Goal: Understand process/instructions

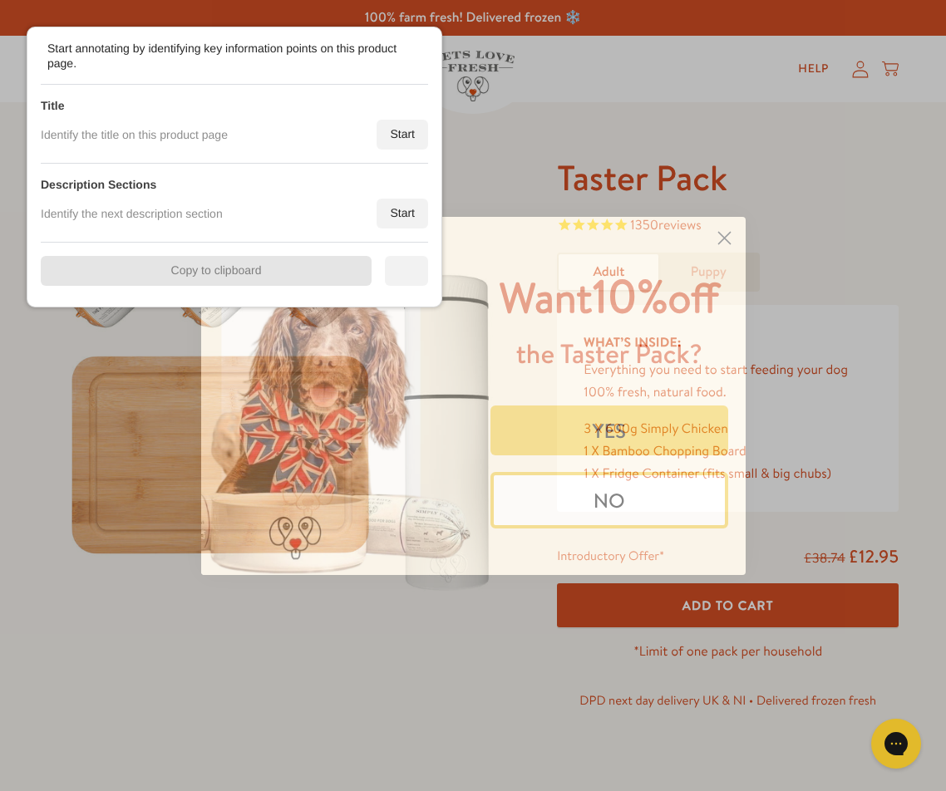
click at [722, 243] on circle "Close dialog" at bounding box center [723, 237] width 27 height 27
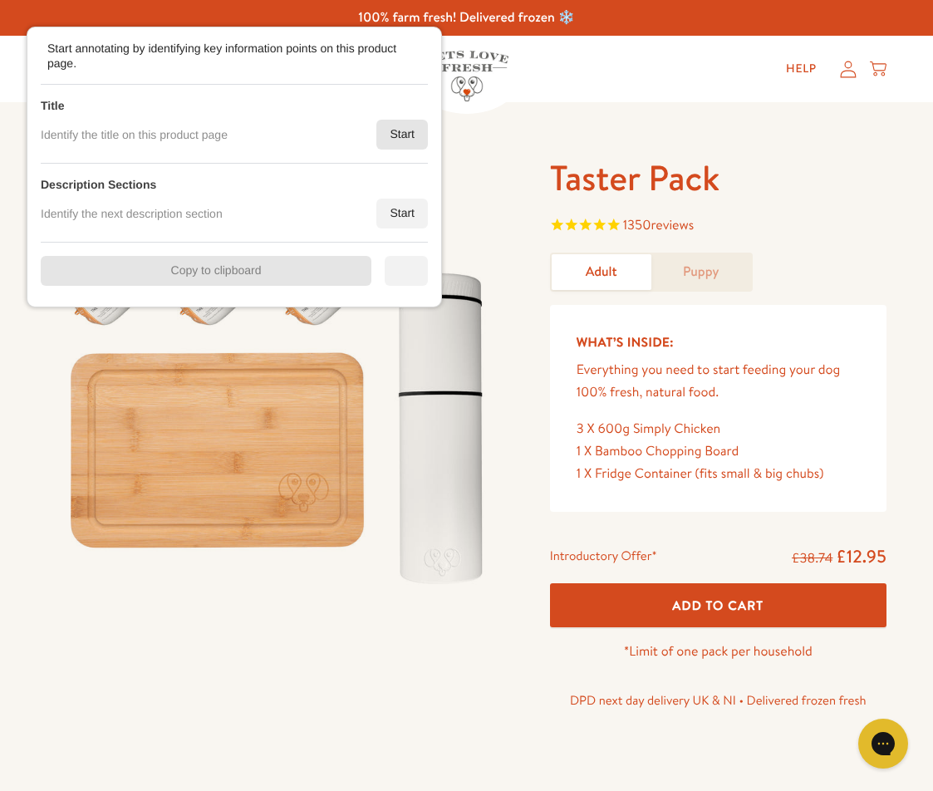
click at [395, 131] on div "Start" at bounding box center [403, 135] width 52 height 30
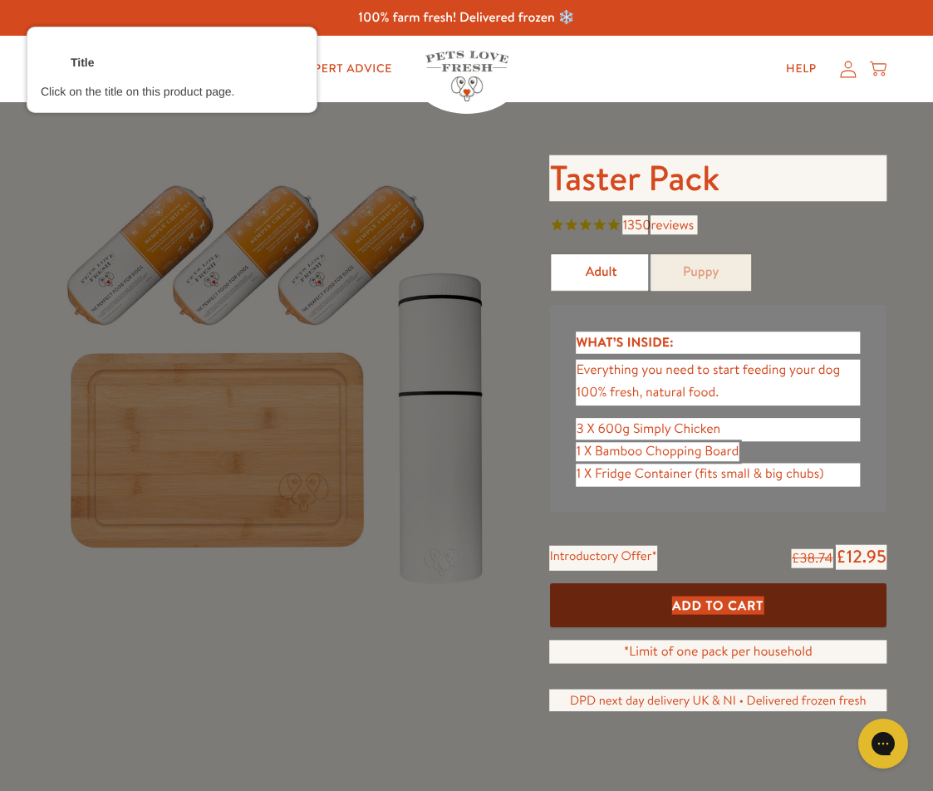
click at [667, 177] on div at bounding box center [719, 178] width 340 height 49
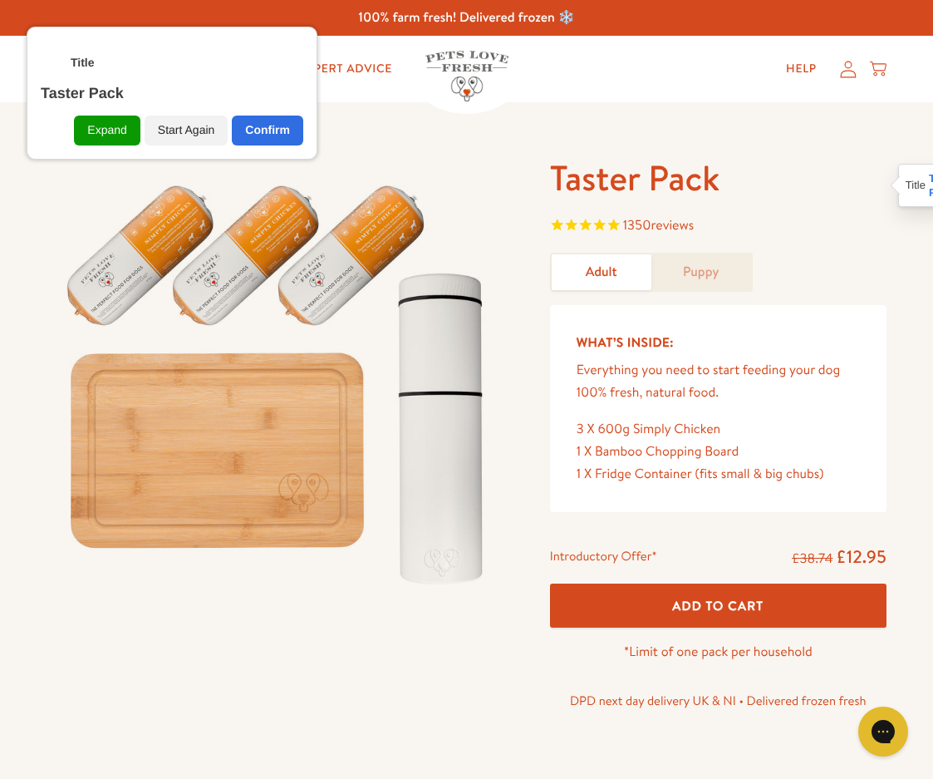
click at [277, 130] on div "Confirm" at bounding box center [267, 131] width 71 height 30
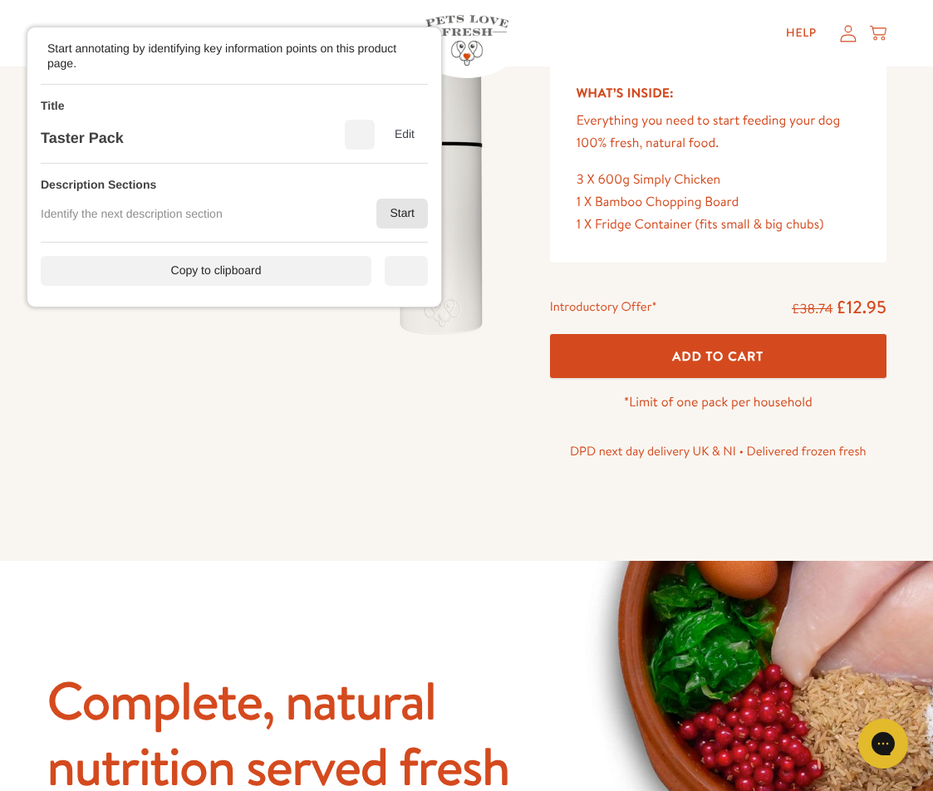
click at [396, 206] on div "Start" at bounding box center [403, 214] width 52 height 30
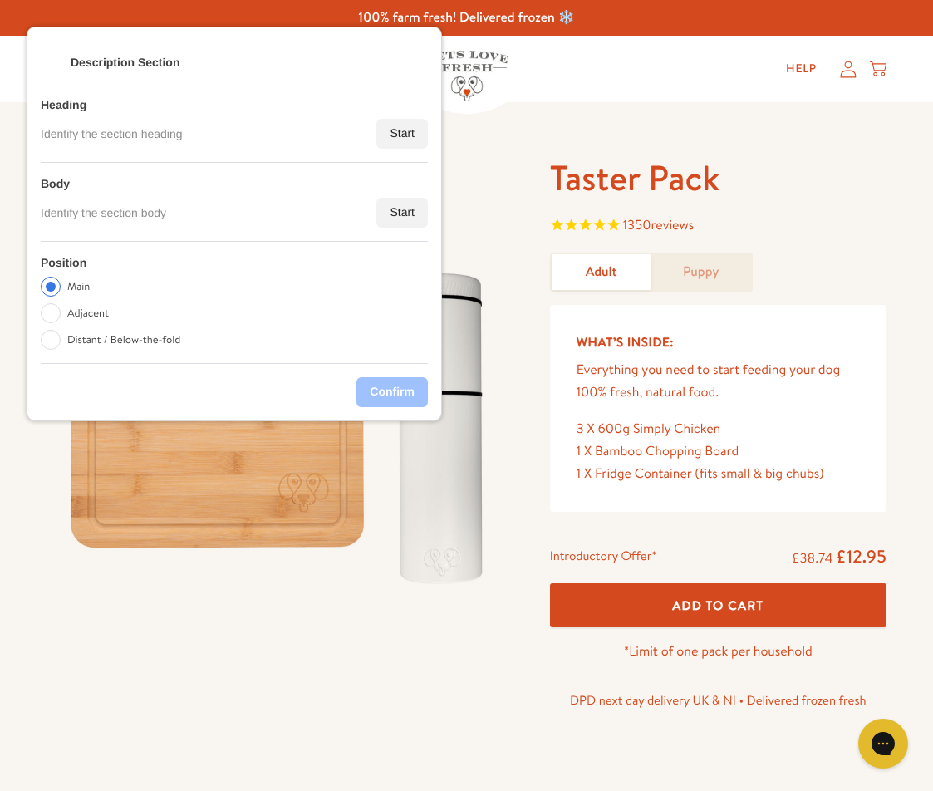
click at [403, 221] on div "Start" at bounding box center [403, 213] width 52 height 30
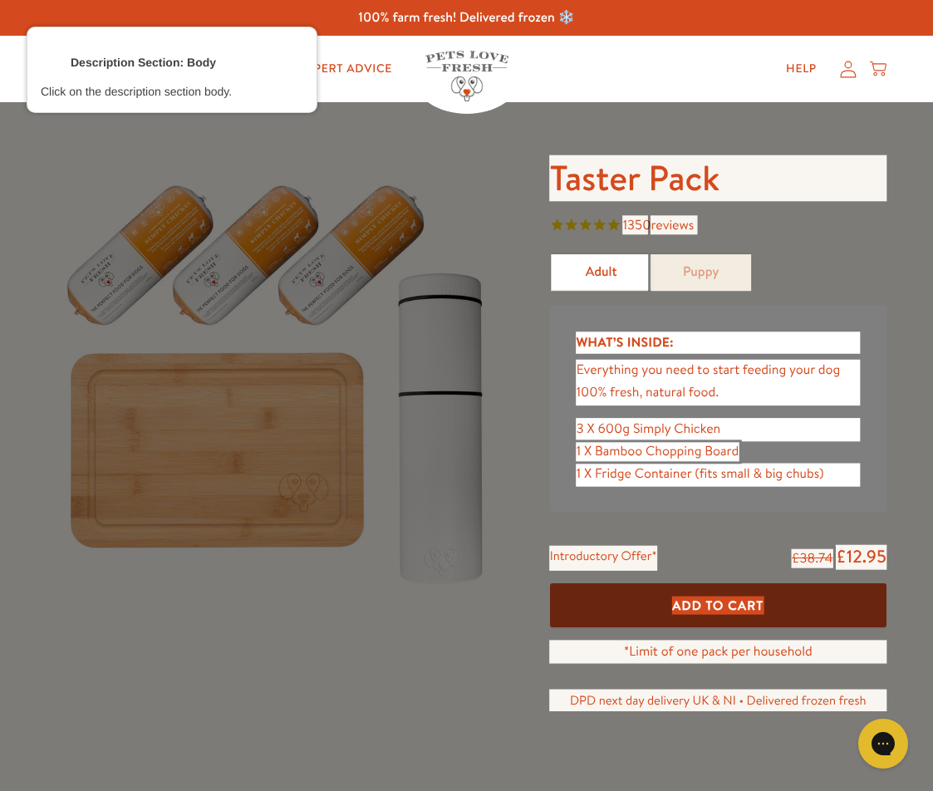
click at [630, 372] on div at bounding box center [718, 382] width 287 height 48
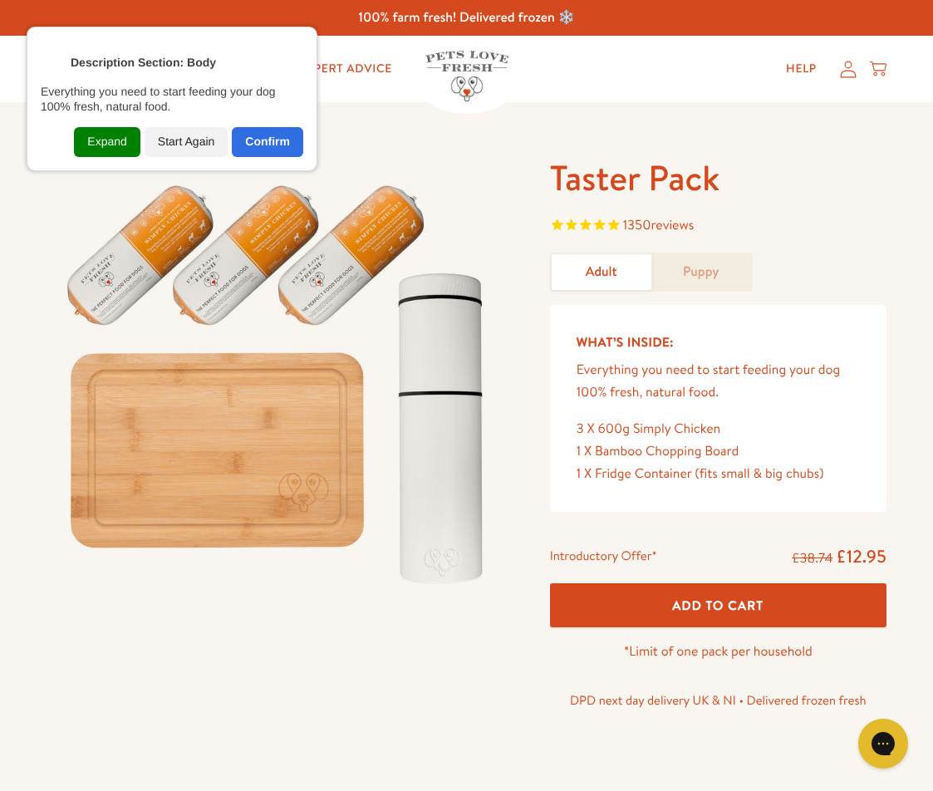
click at [111, 140] on div "Expand" at bounding box center [107, 142] width 66 height 30
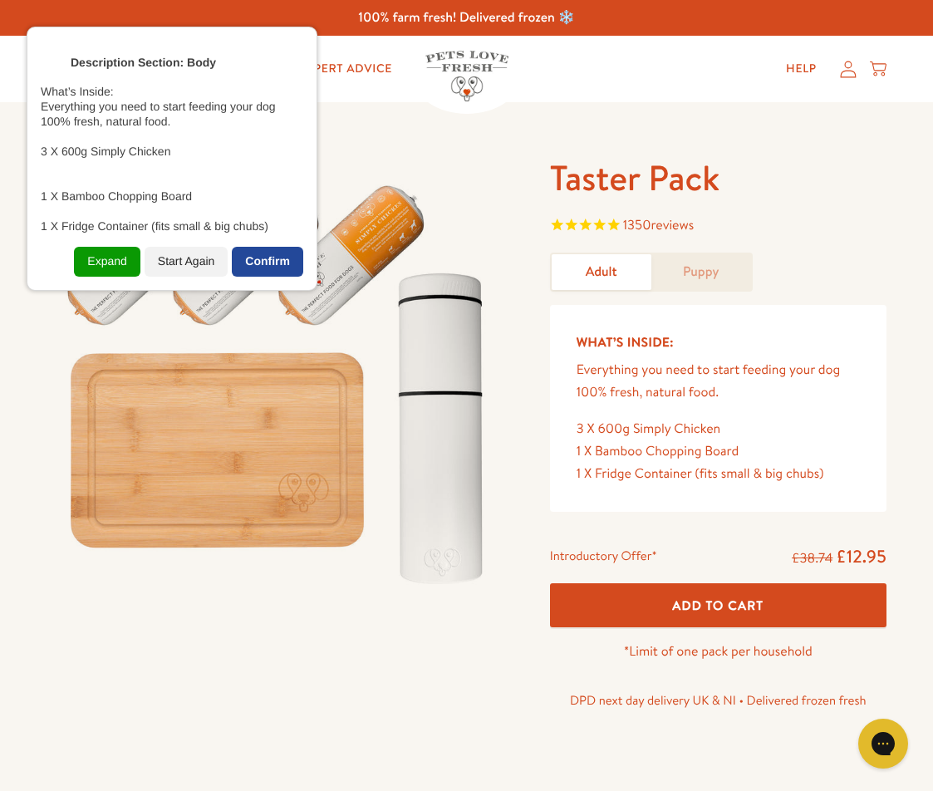
click at [264, 255] on div "Confirm" at bounding box center [267, 262] width 71 height 30
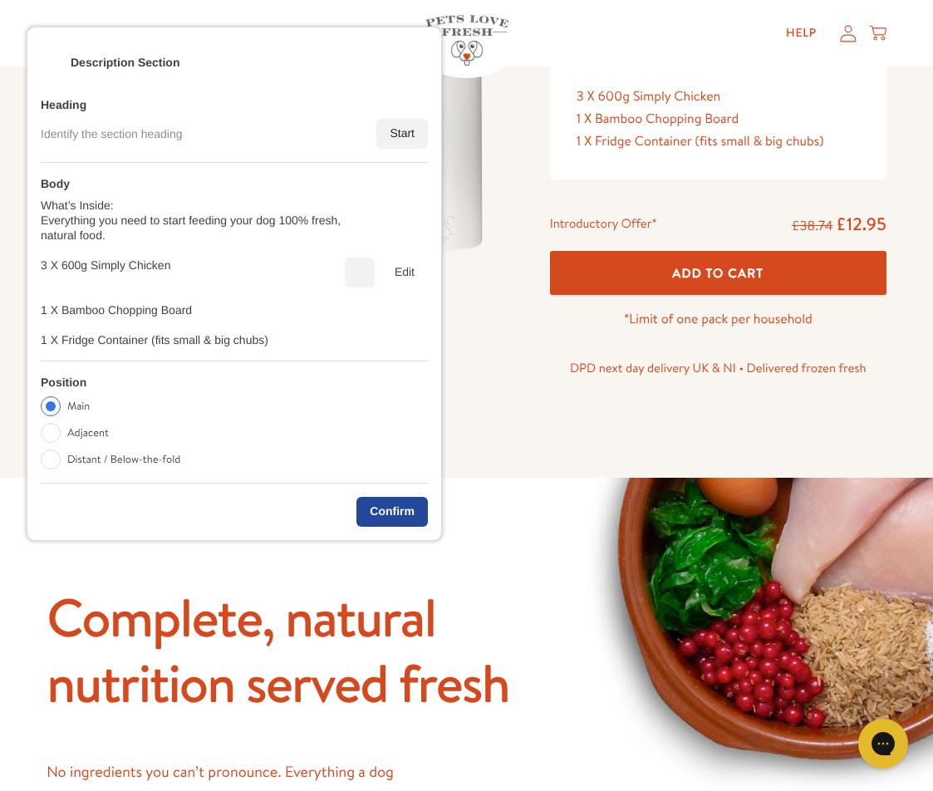
click at [398, 519] on div "Confirm" at bounding box center [392, 512] width 71 height 30
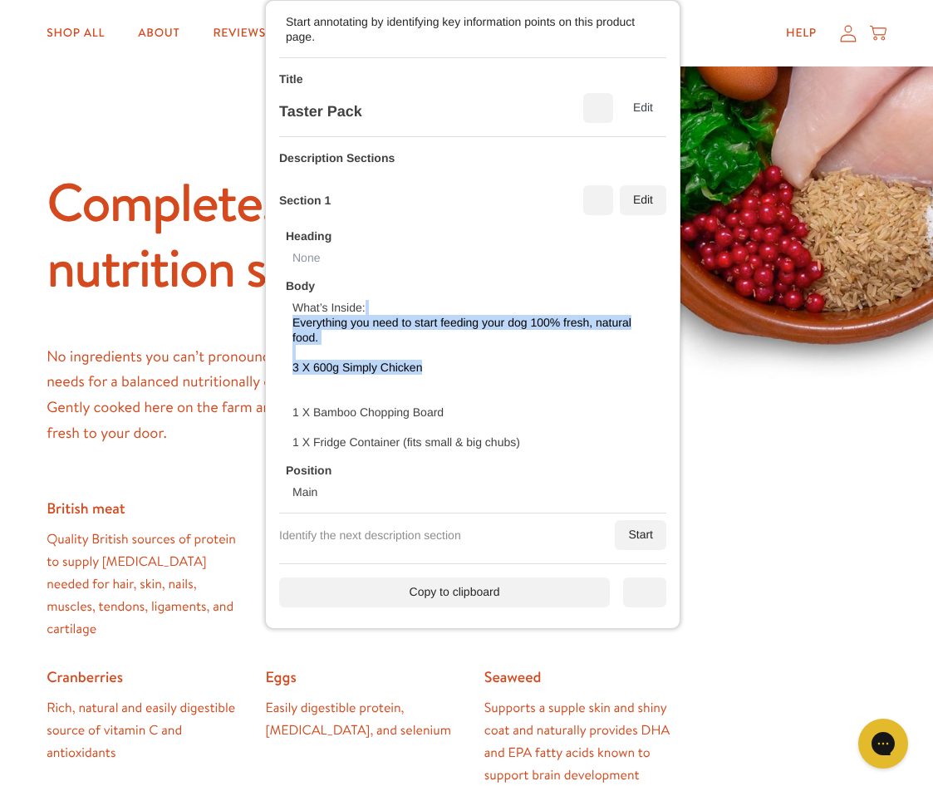
drag, startPoint x: 382, startPoint y: 319, endPoint x: 528, endPoint y: 313, distance: 145.6
click at [510, 313] on div "What’s Inside: Everything you need to start feeding your dog 100% fresh, natura…" at bounding box center [476, 375] width 367 height 150
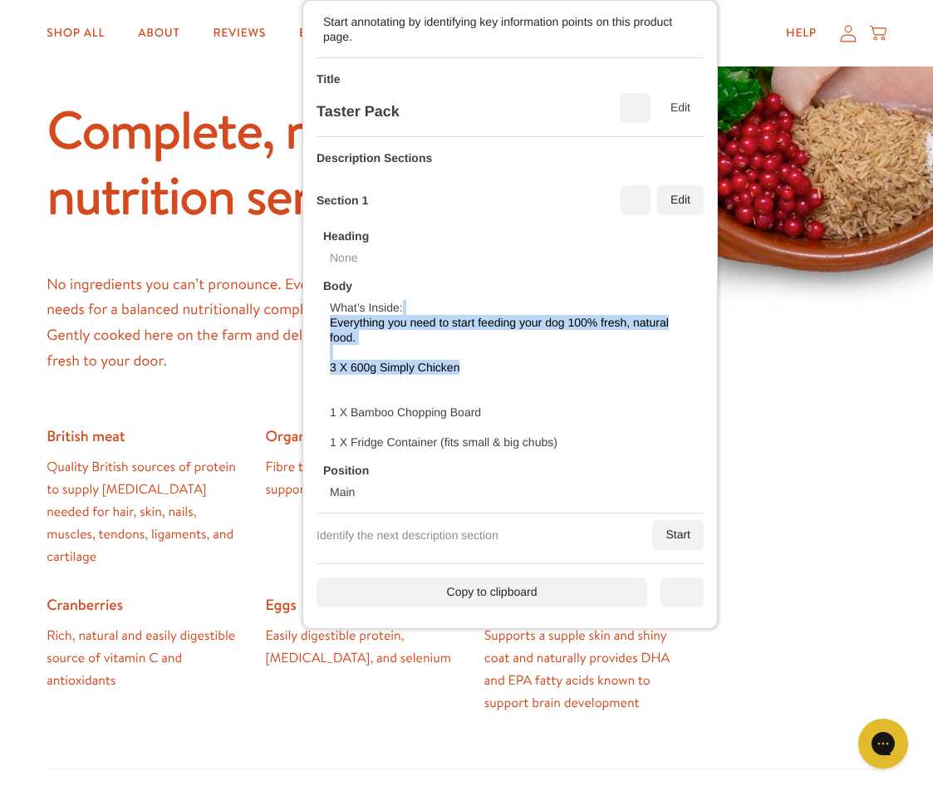
scroll to position [748, 0]
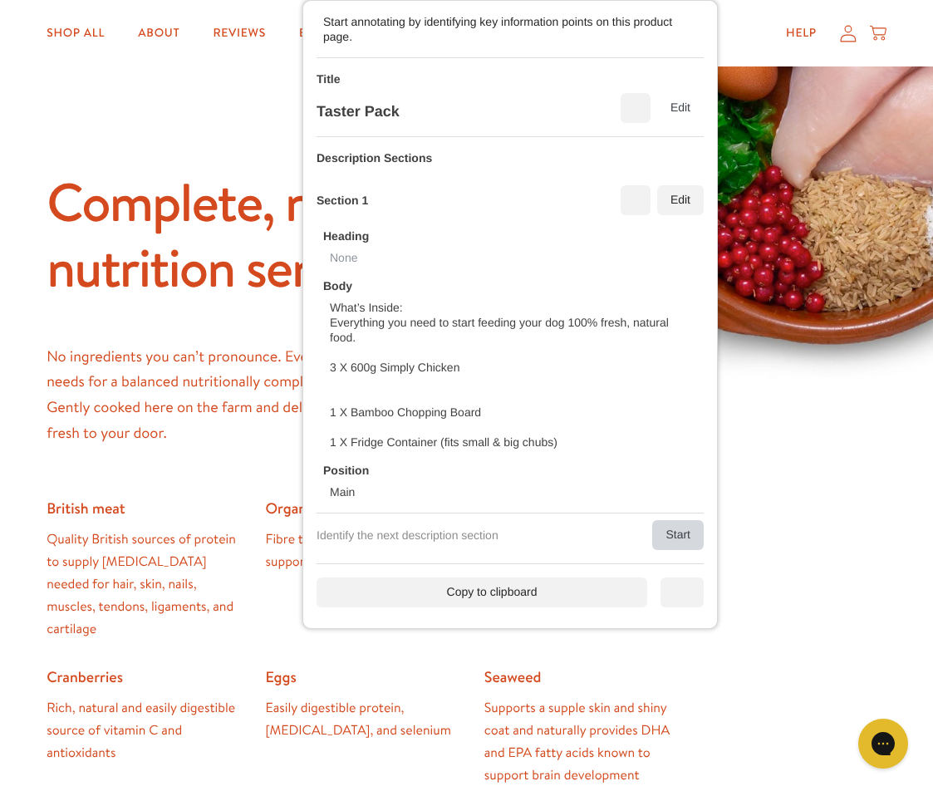
drag, startPoint x: 664, startPoint y: 523, endPoint x: 460, endPoint y: 388, distance: 244.1
click at [664, 522] on div "Start" at bounding box center [678, 535] width 52 height 30
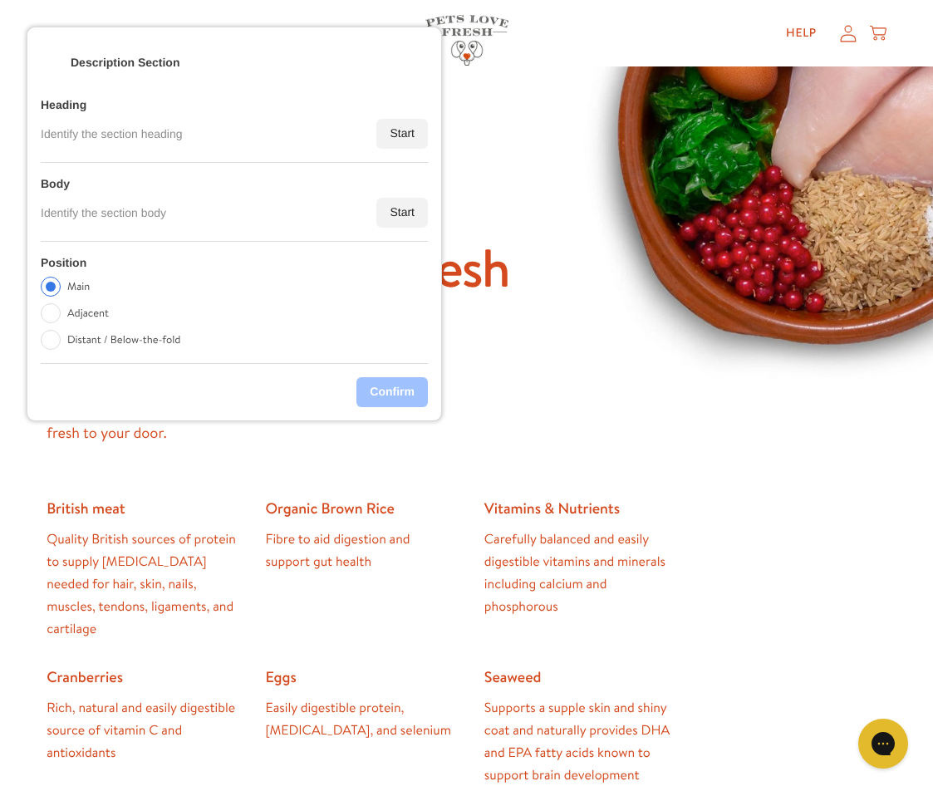
click at [118, 342] on label "Distant / Below-the-fold" at bounding box center [123, 340] width 113 height 20
click at [61, 342] on input "Distant / Below-the-fold" at bounding box center [51, 340] width 20 height 20
radio input "true"
click at [383, 219] on div "Start" at bounding box center [403, 213] width 52 height 30
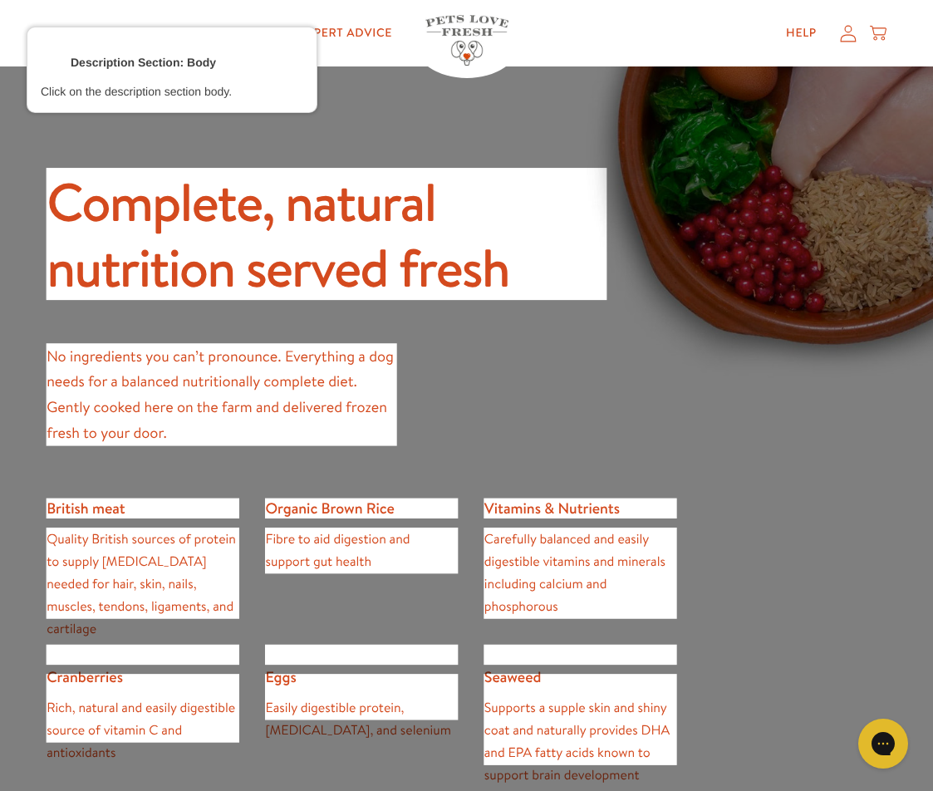
click at [244, 389] on div at bounding box center [221, 394] width 353 height 105
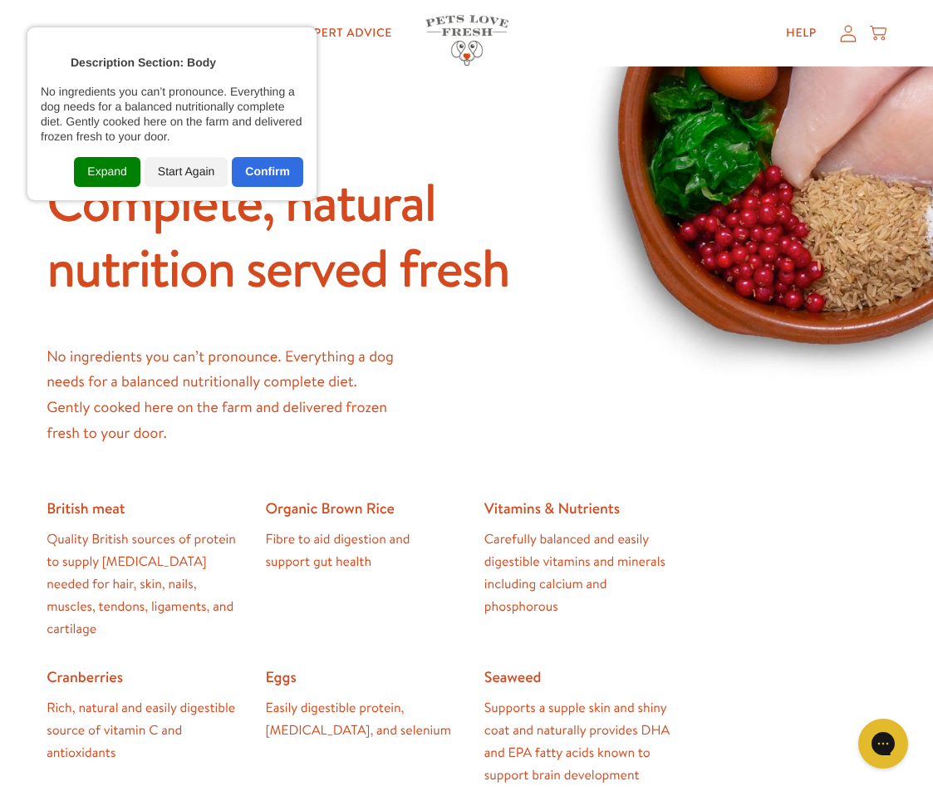
click at [119, 180] on div "Expand" at bounding box center [107, 172] width 66 height 30
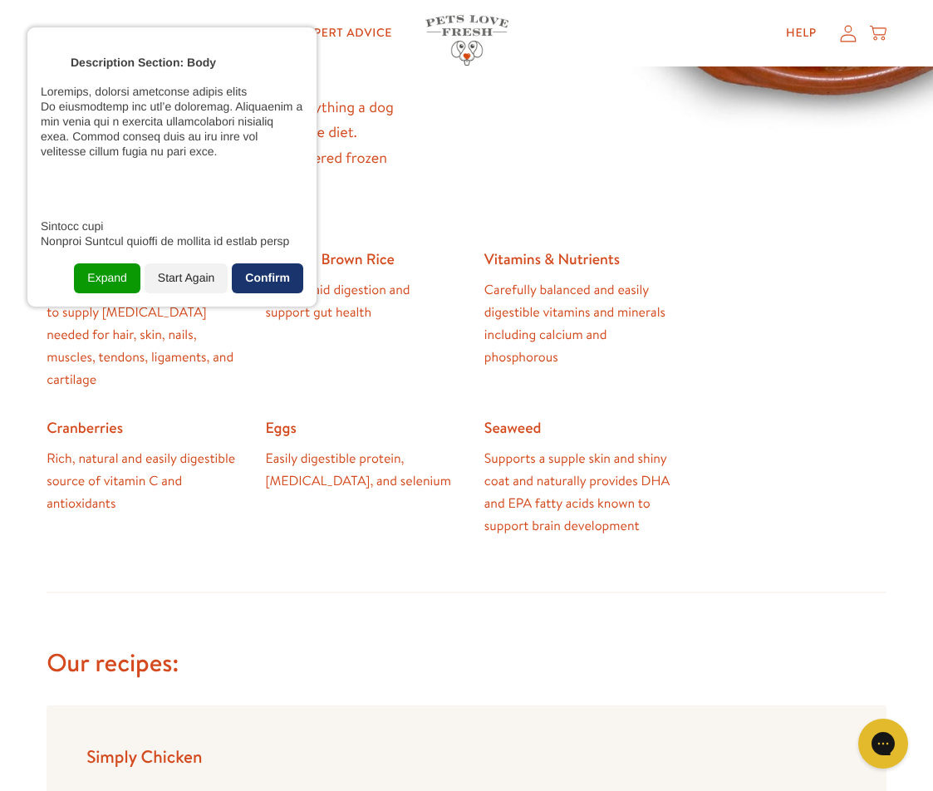
click at [273, 288] on div "Confirm" at bounding box center [267, 278] width 71 height 30
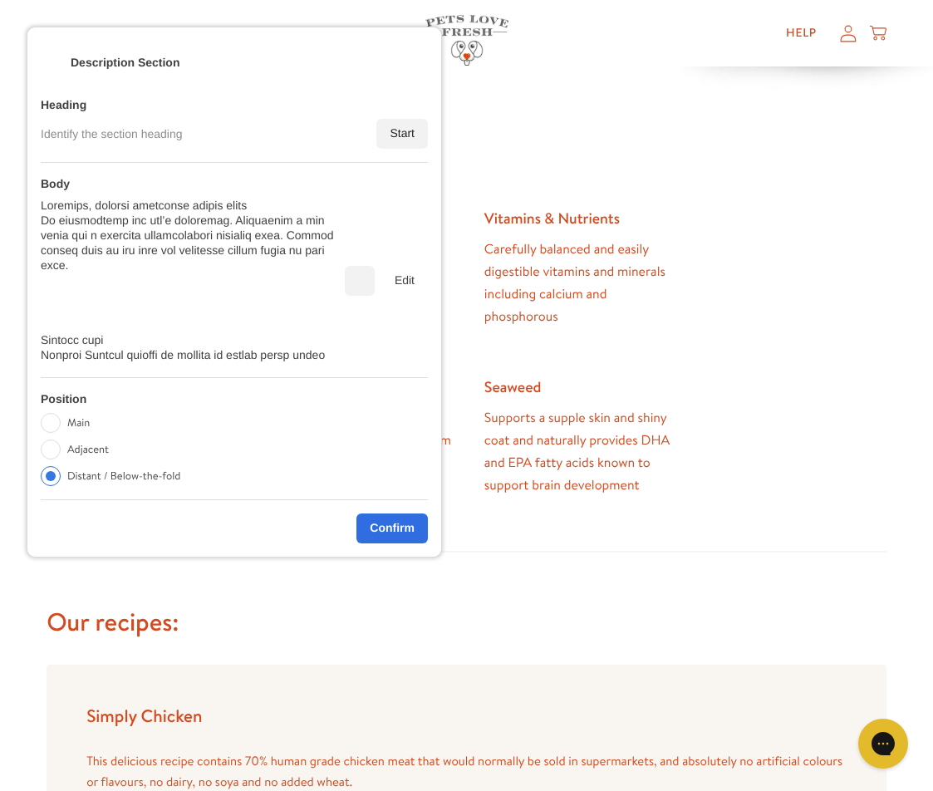
scroll to position [1247, 0]
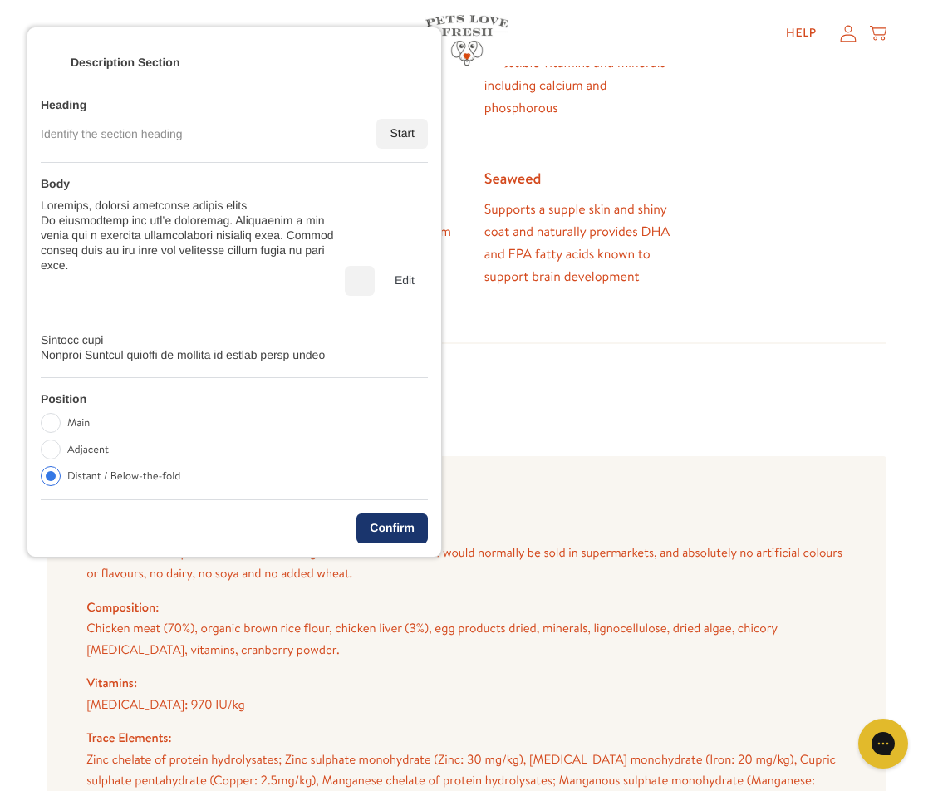
click at [390, 525] on div "Confirm" at bounding box center [392, 529] width 71 height 30
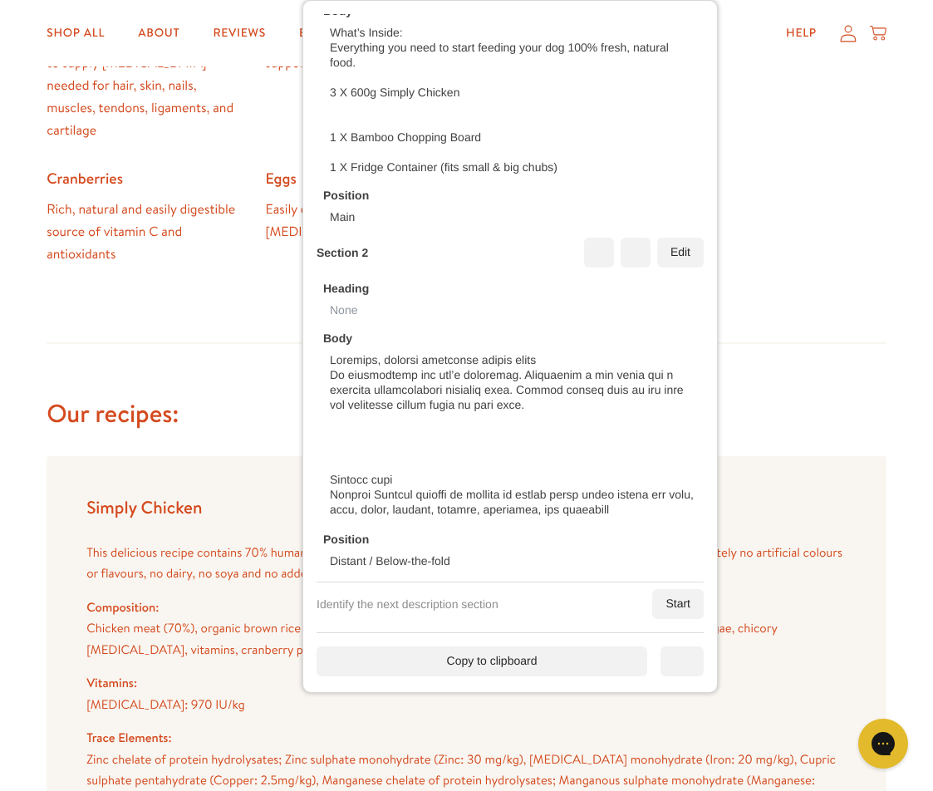
scroll to position [277, 0]
click at [657, 612] on div "Start" at bounding box center [678, 603] width 52 height 30
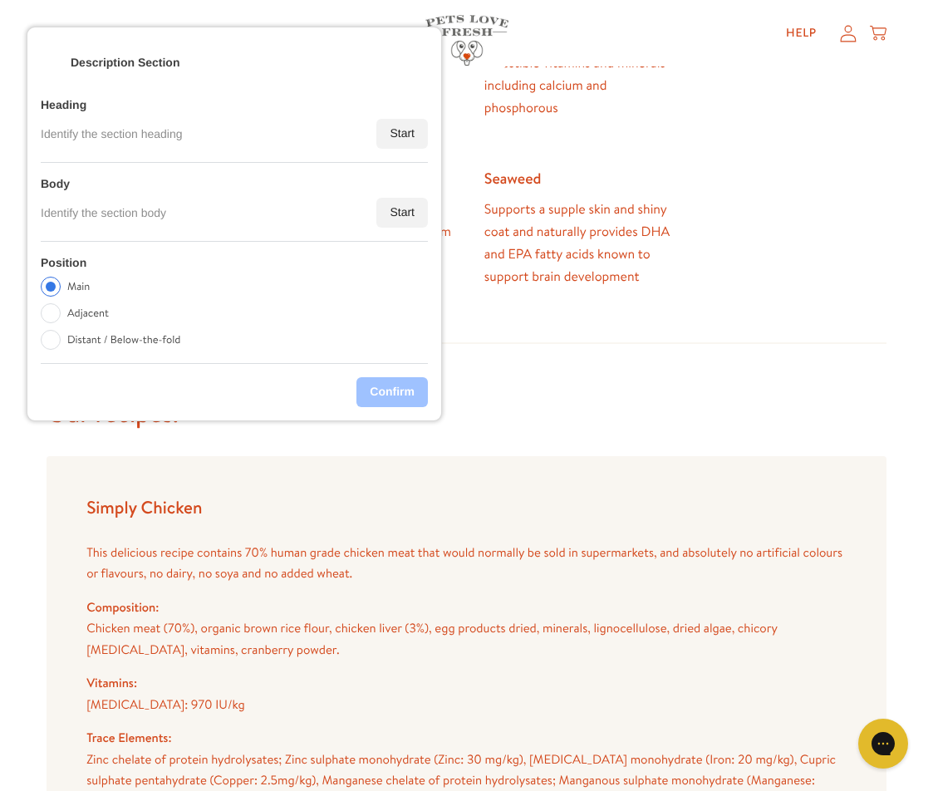
click at [118, 332] on label "Distant / Below-the-fold" at bounding box center [123, 340] width 113 height 20
click at [61, 332] on input "Distant / Below-the-fold" at bounding box center [51, 340] width 20 height 20
radio input "true"
click at [403, 213] on div "Start" at bounding box center [403, 213] width 52 height 30
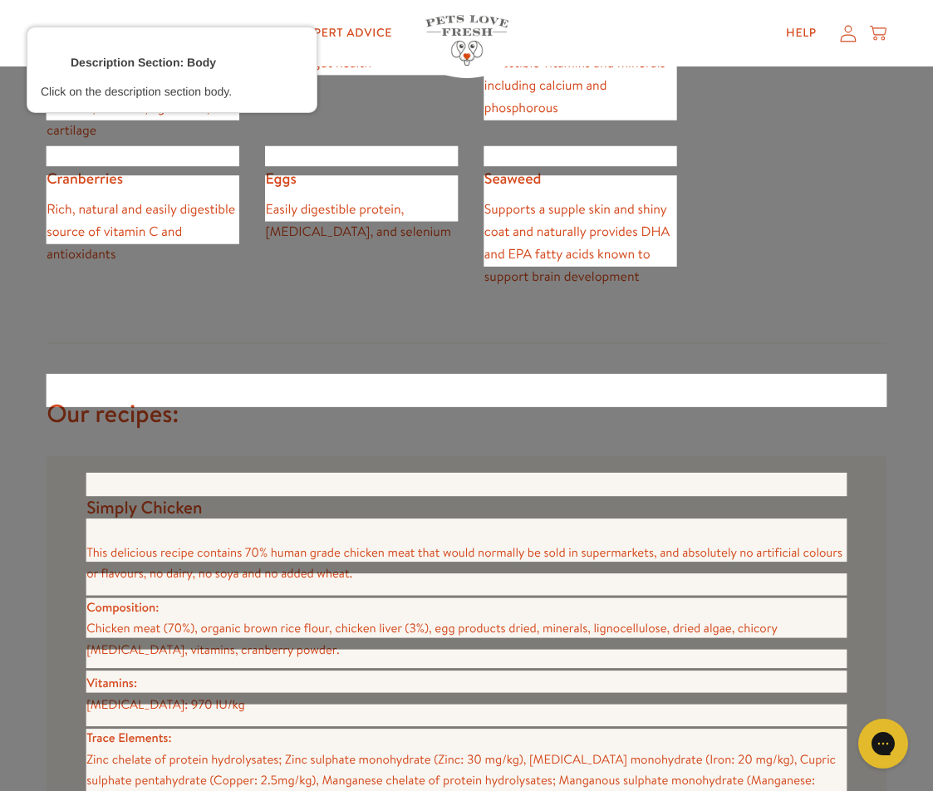
click at [278, 553] on div at bounding box center [467, 541] width 764 height 46
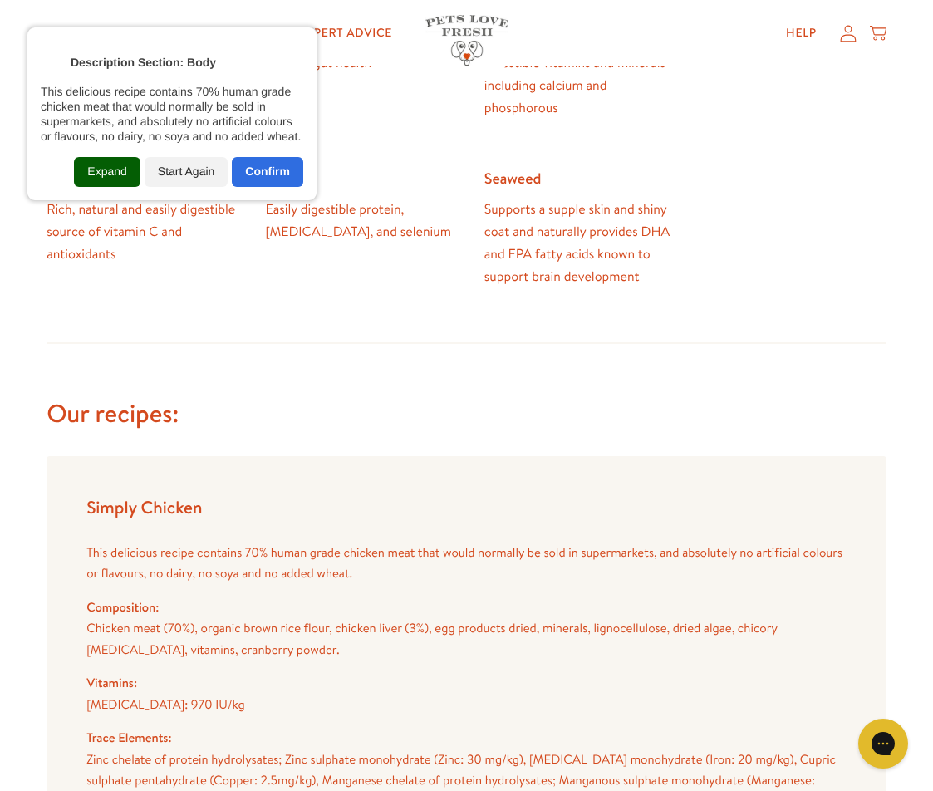
click at [124, 169] on div "Expand" at bounding box center [107, 172] width 66 height 30
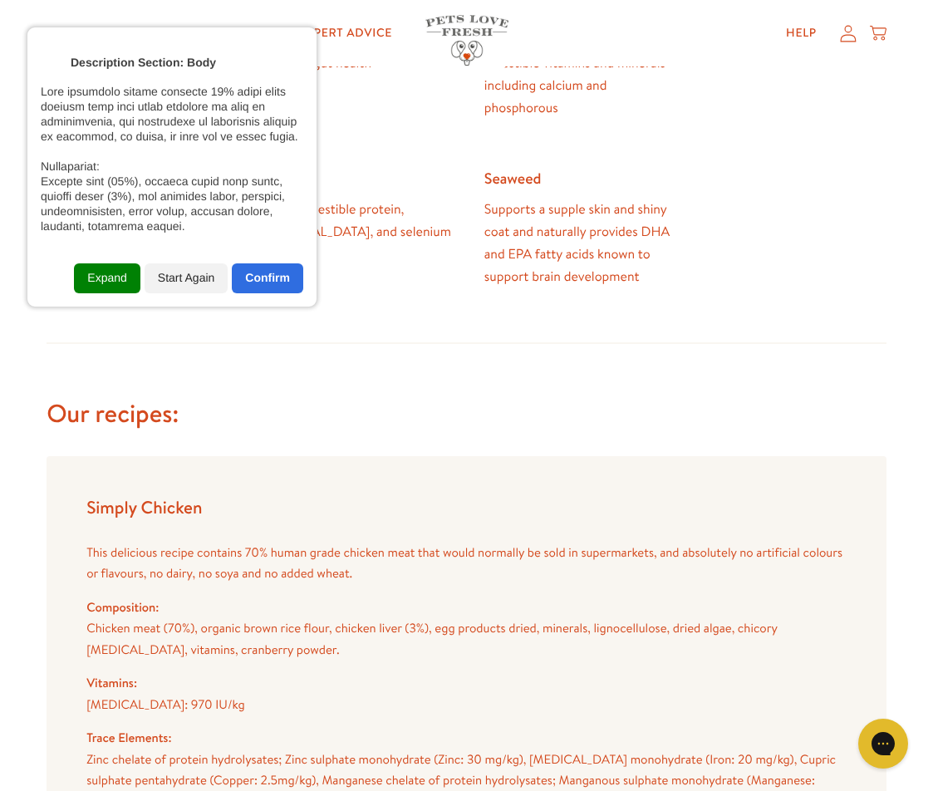
click at [118, 273] on div "Expand" at bounding box center [107, 278] width 66 height 30
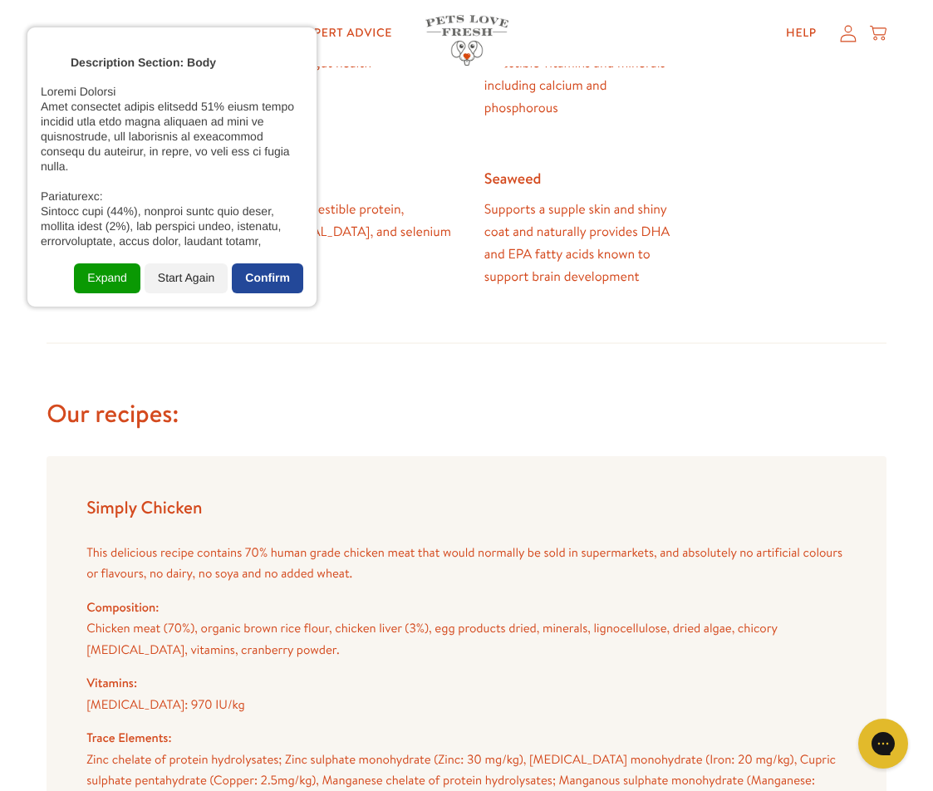
click at [258, 276] on div "Confirm" at bounding box center [267, 278] width 71 height 30
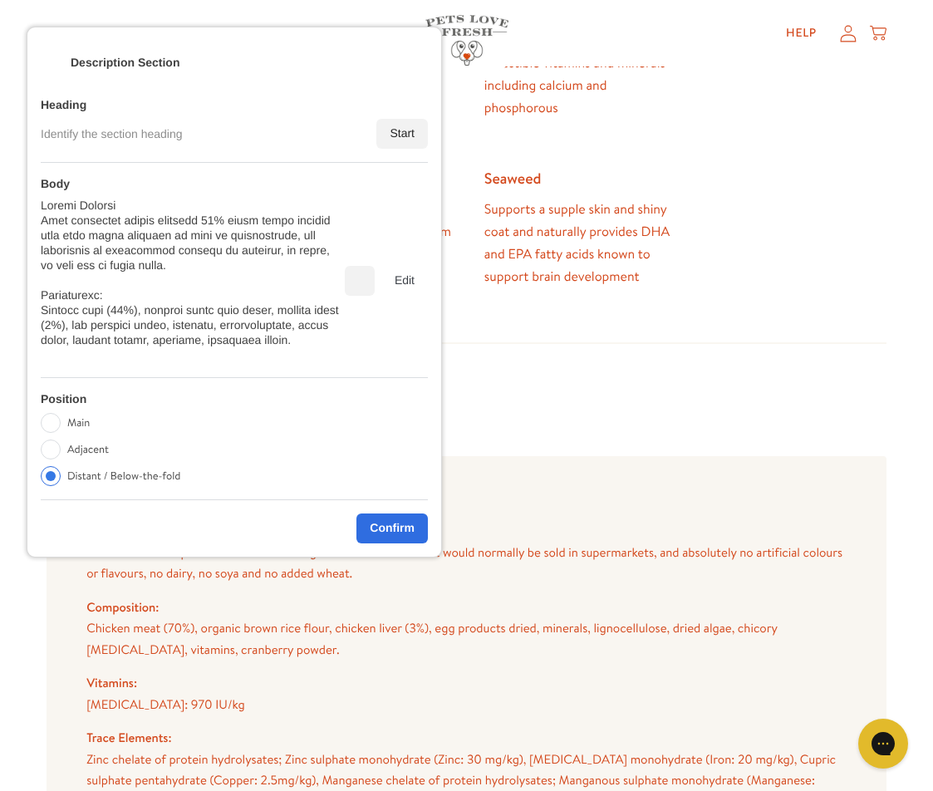
drag, startPoint x: 76, startPoint y: 439, endPoint x: 88, endPoint y: 439, distance: 12.5
click at [76, 439] on div "Main Adjacent Distant / Below-the-fold" at bounding box center [114, 453] width 146 height 80
click at [89, 448] on label "Adjacent" at bounding box center [89, 450] width 42 height 20
click at [62, 448] on input "Adjacent" at bounding box center [52, 450] width 20 height 20
radio input "true"
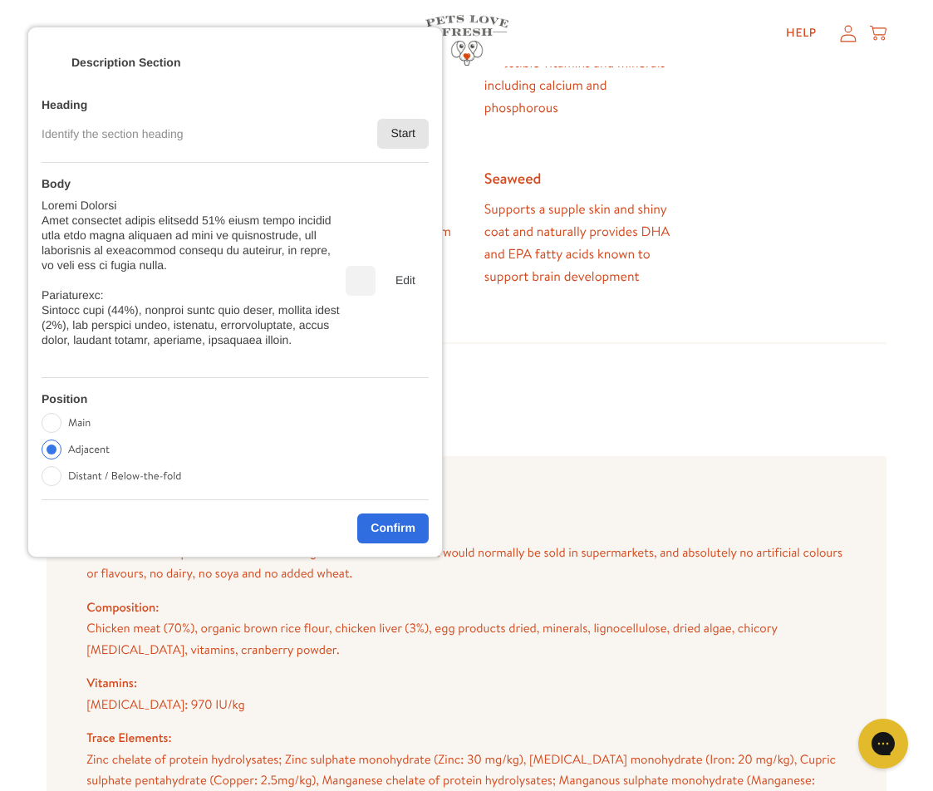
click at [387, 126] on div "Start" at bounding box center [403, 134] width 52 height 30
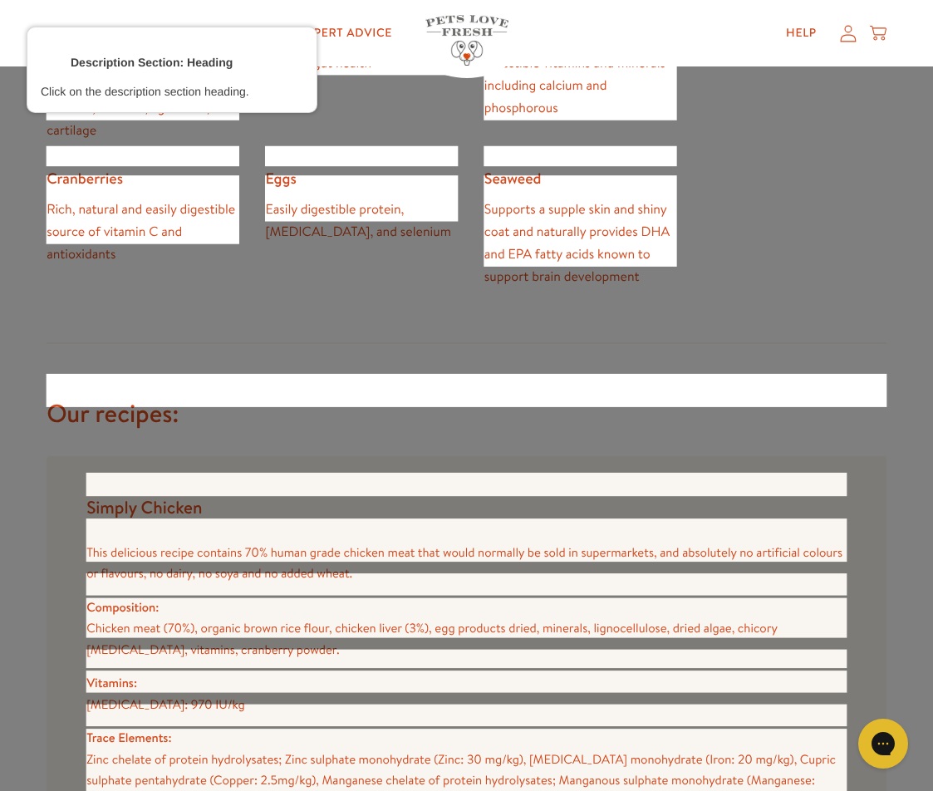
click at [159, 395] on div at bounding box center [467, 390] width 844 height 36
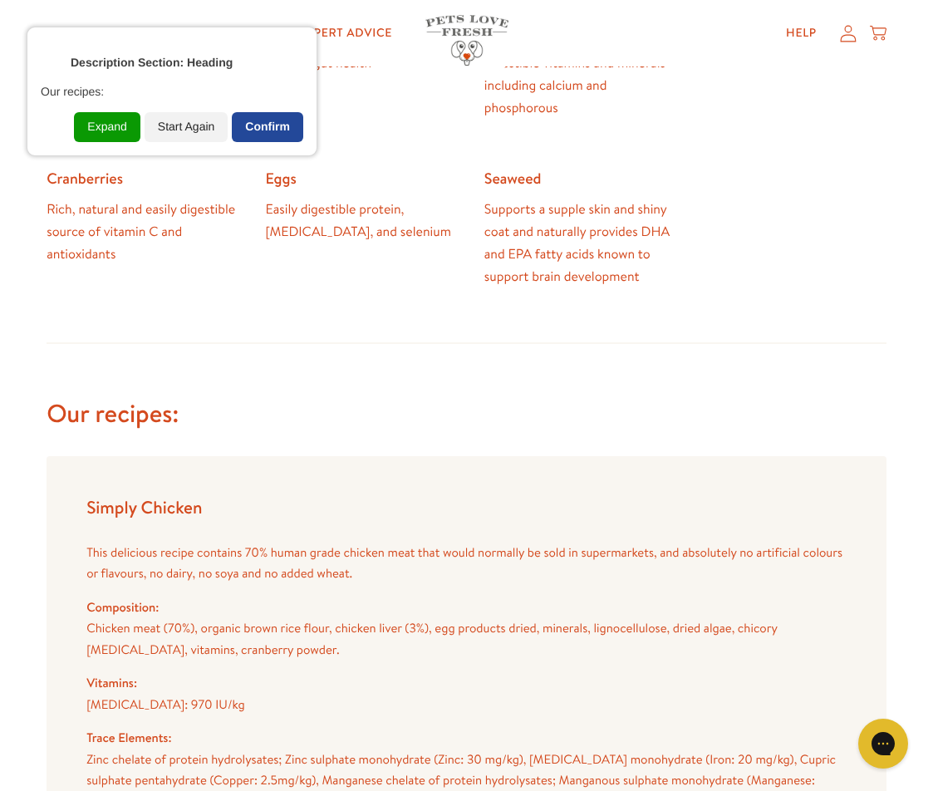
click at [265, 118] on div "Confirm" at bounding box center [267, 127] width 71 height 30
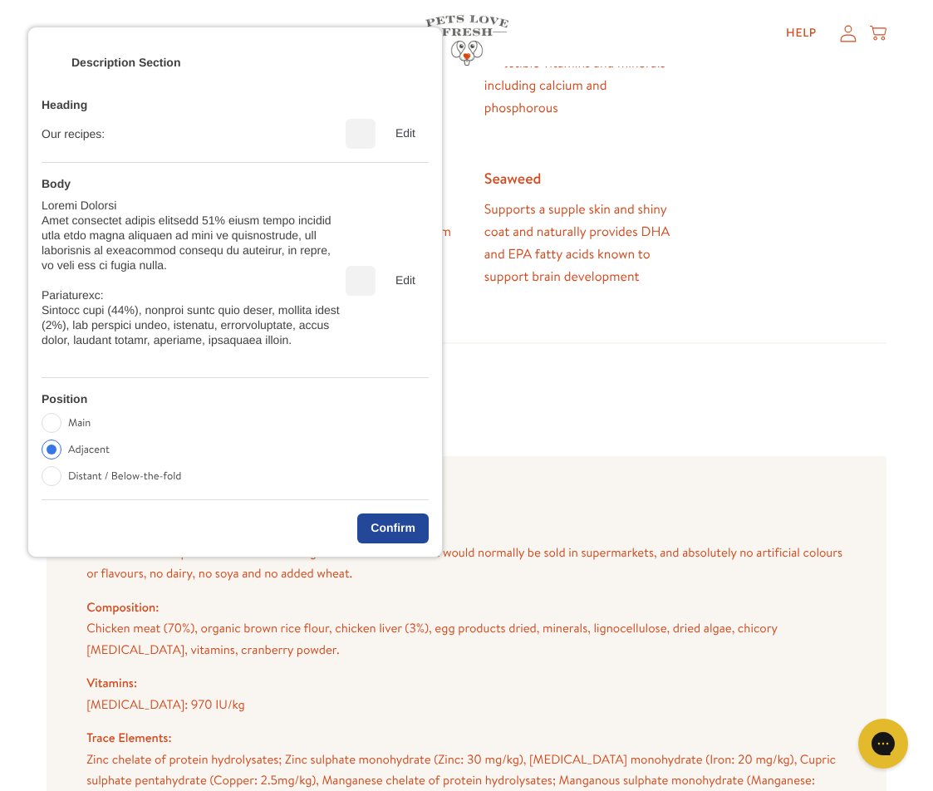
click at [404, 531] on div "Confirm" at bounding box center [392, 529] width 71 height 30
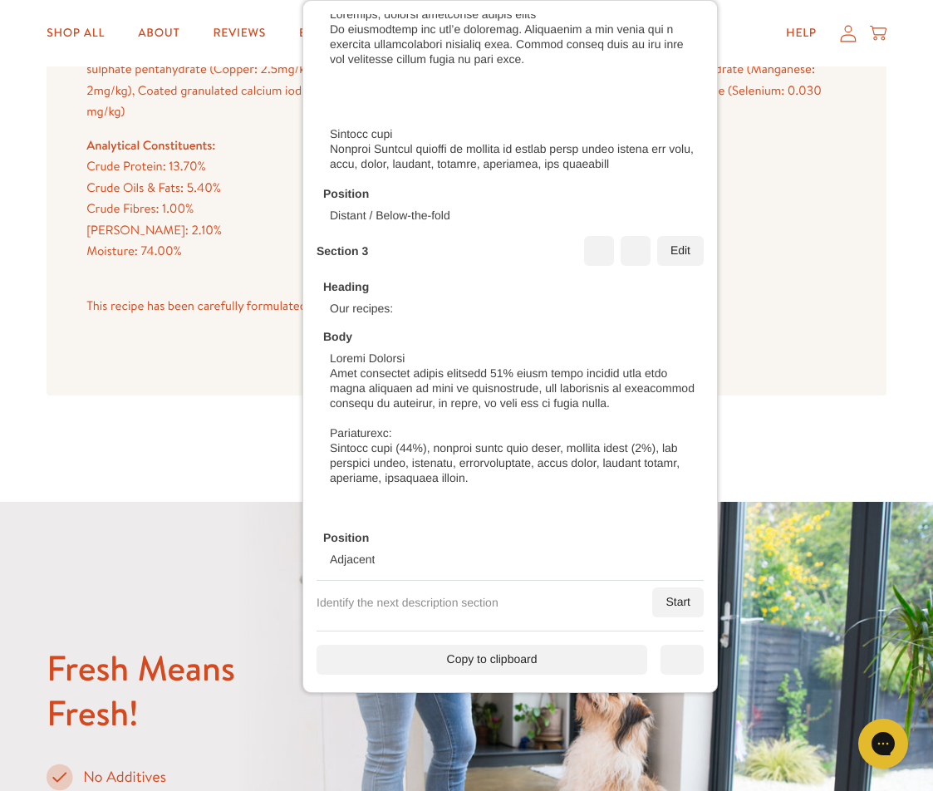
scroll to position [2078, 0]
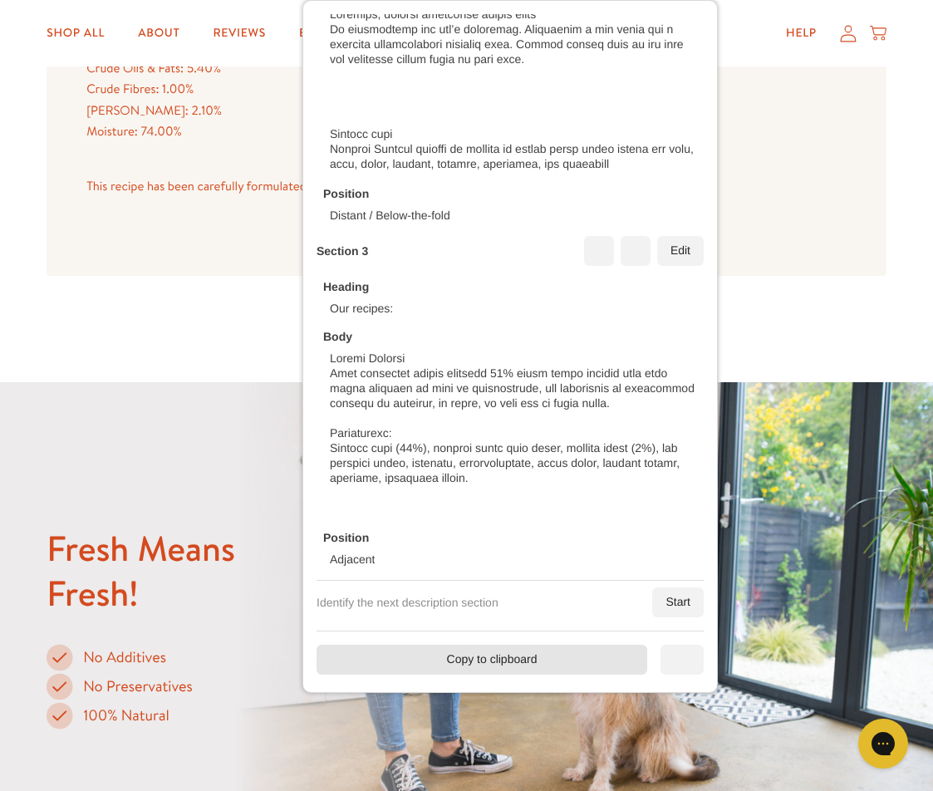
click at [520, 653] on div "Copy to clipboard" at bounding box center [482, 660] width 331 height 30
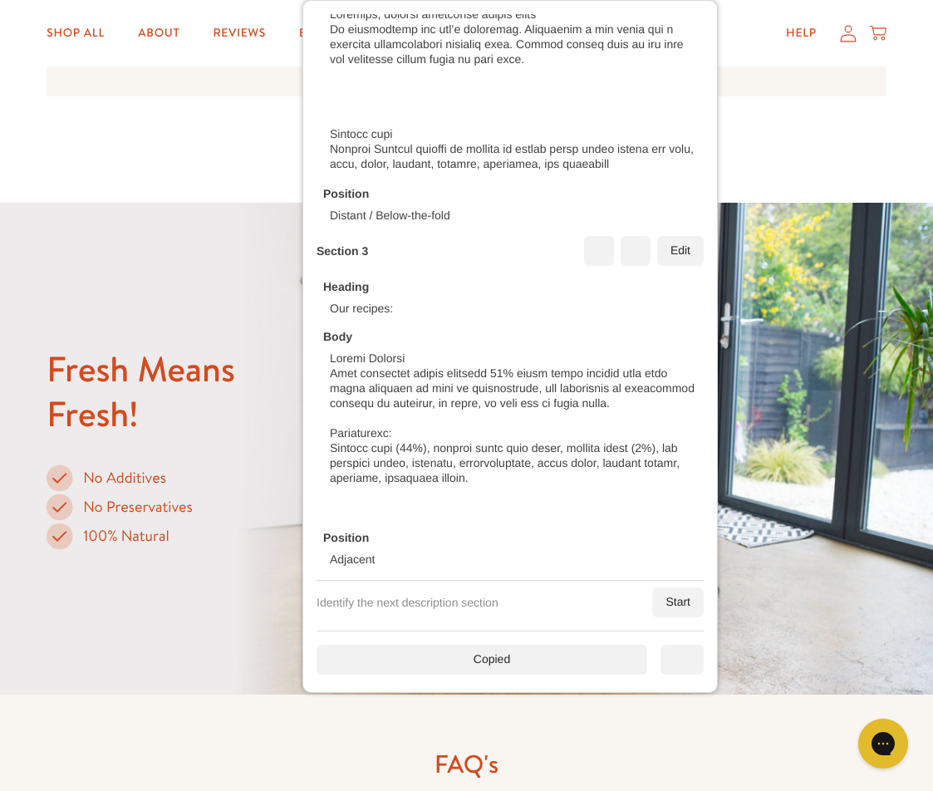
scroll to position [2410, 0]
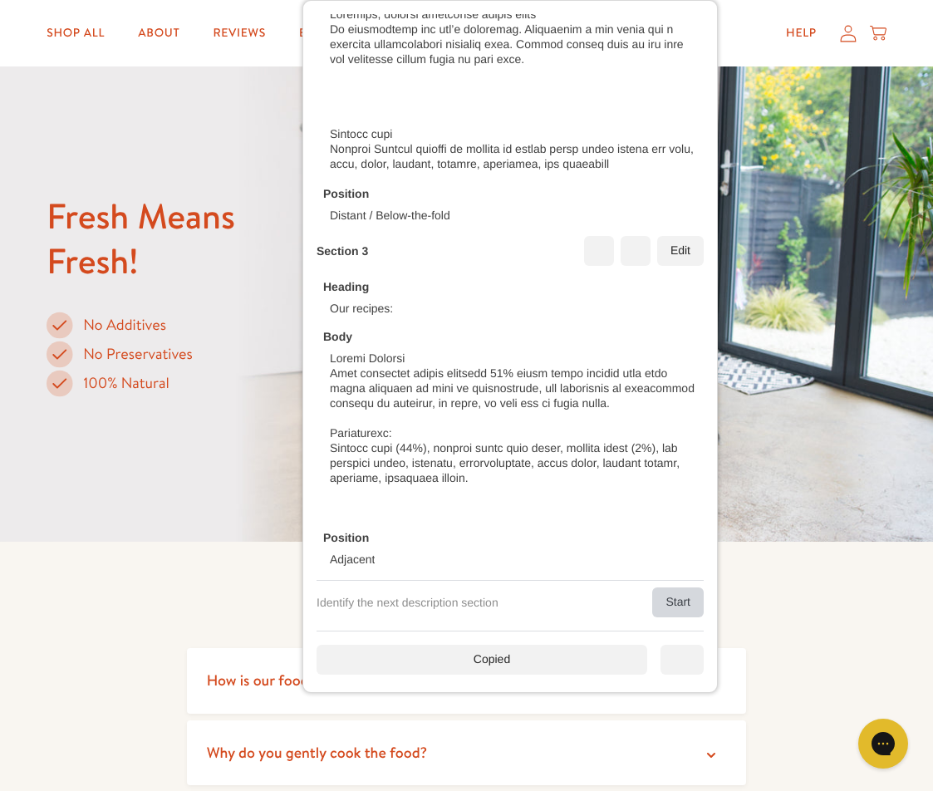
click at [652, 603] on div "Start" at bounding box center [678, 603] width 52 height 30
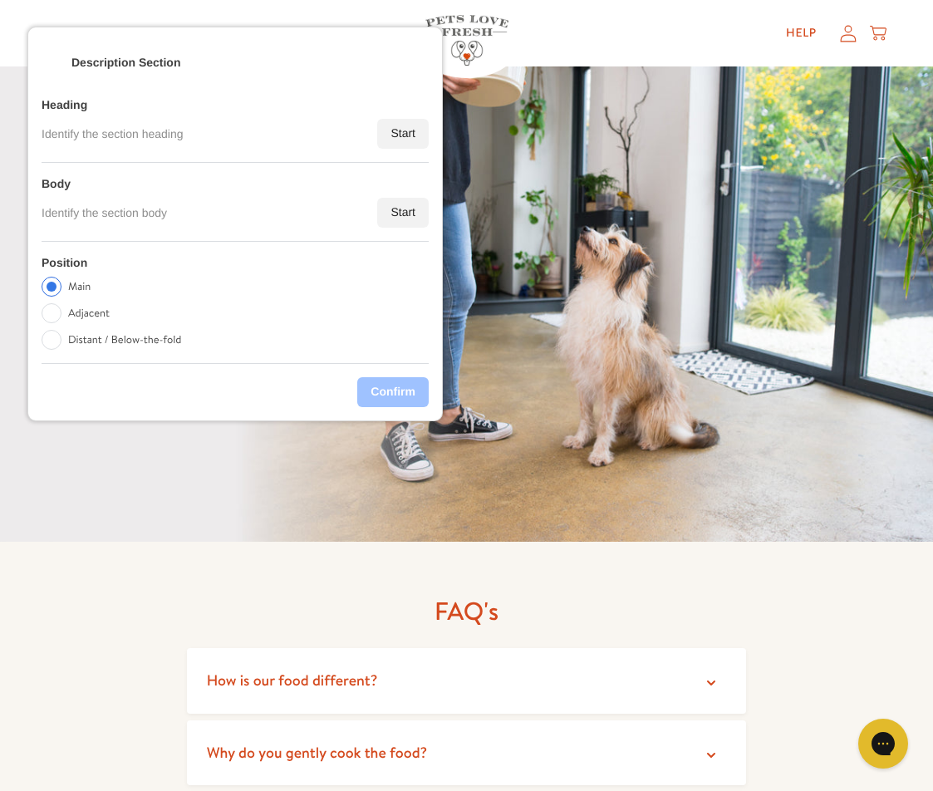
click at [98, 335] on label "Distant / Below-the-fold" at bounding box center [124, 340] width 113 height 20
click at [62, 335] on input "Distant / Below-the-fold" at bounding box center [52, 340] width 20 height 20
radio input "true"
click at [382, 219] on div "Start" at bounding box center [403, 213] width 52 height 30
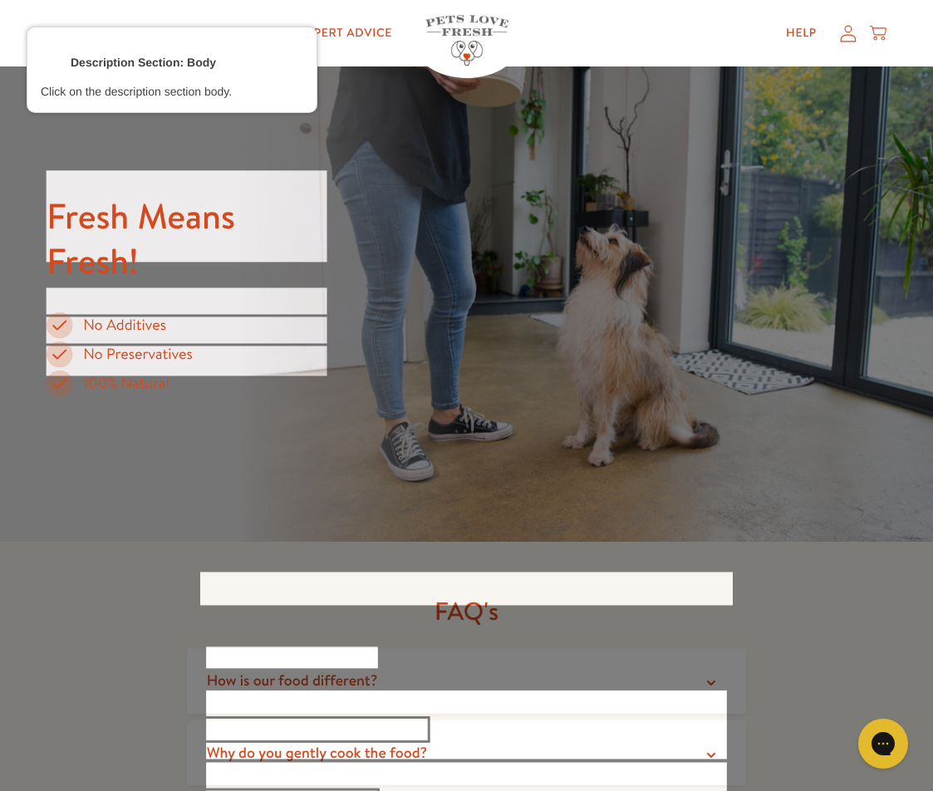
click at [160, 308] on div at bounding box center [186, 303] width 283 height 32
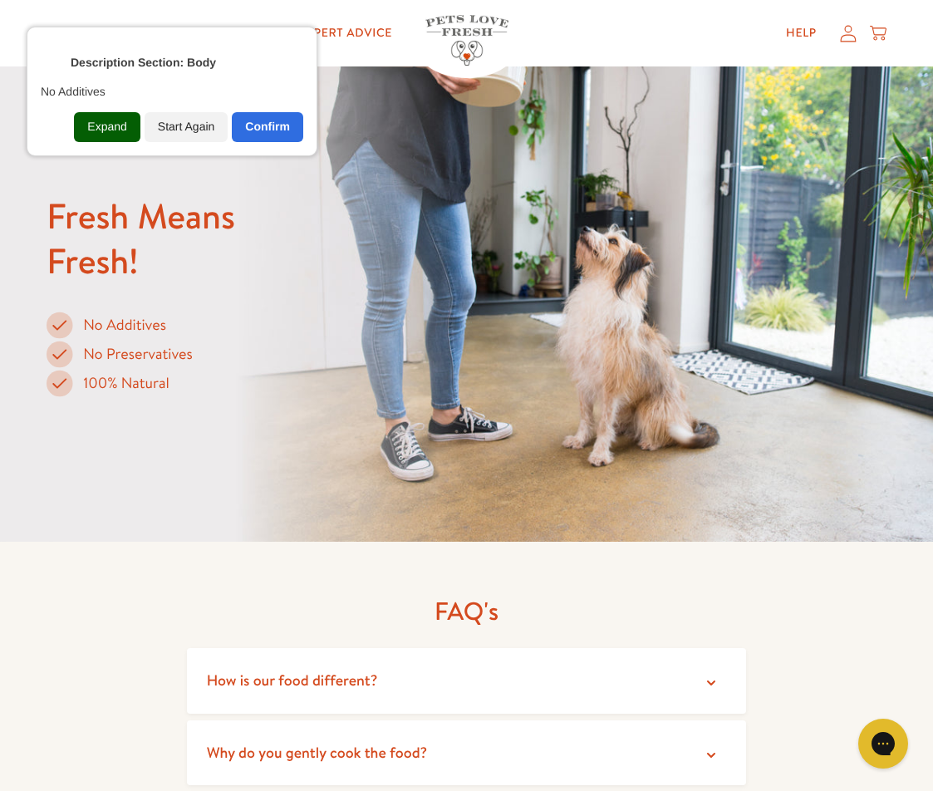
click at [117, 120] on div "Expand" at bounding box center [107, 127] width 66 height 30
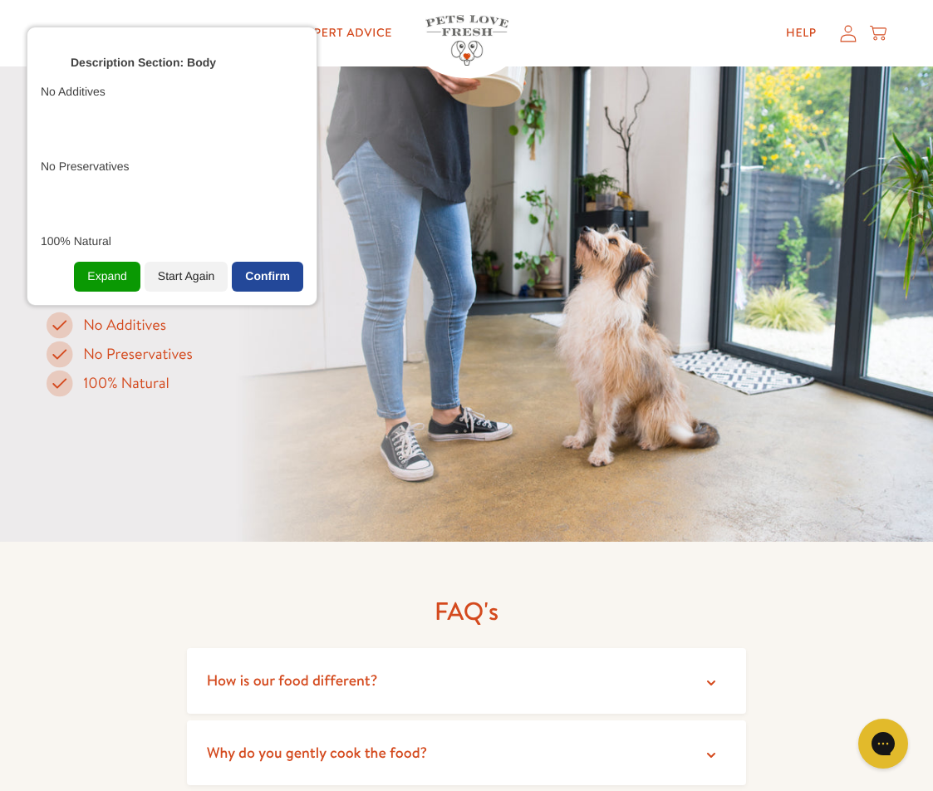
click at [282, 272] on div "Confirm" at bounding box center [267, 277] width 71 height 30
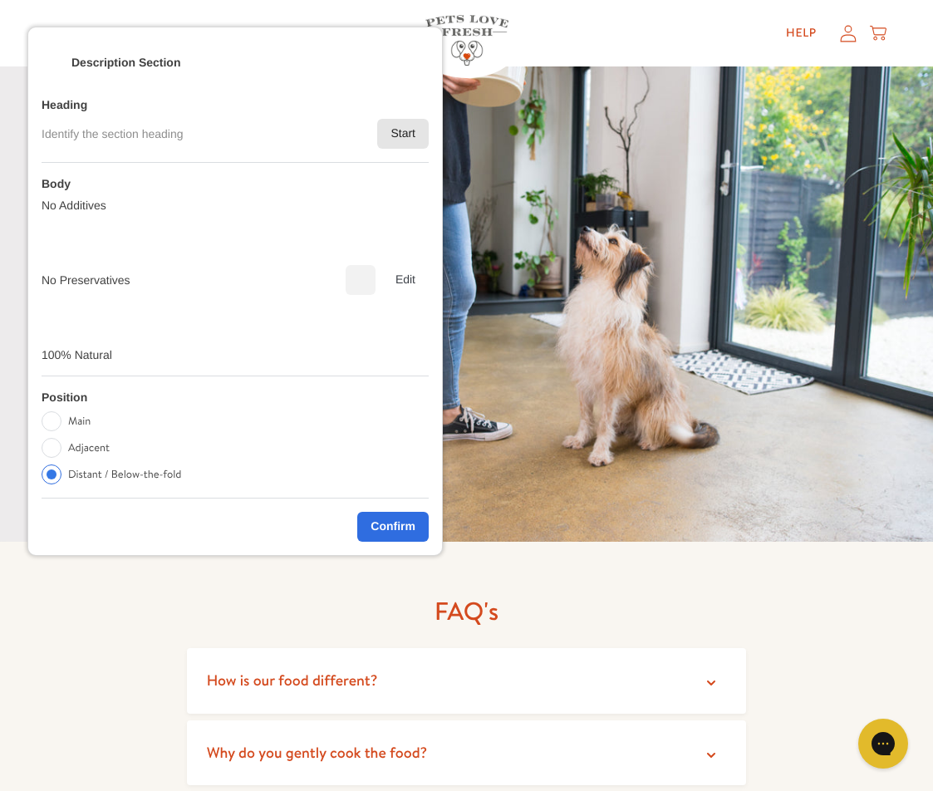
click at [395, 142] on div "Start" at bounding box center [403, 134] width 52 height 30
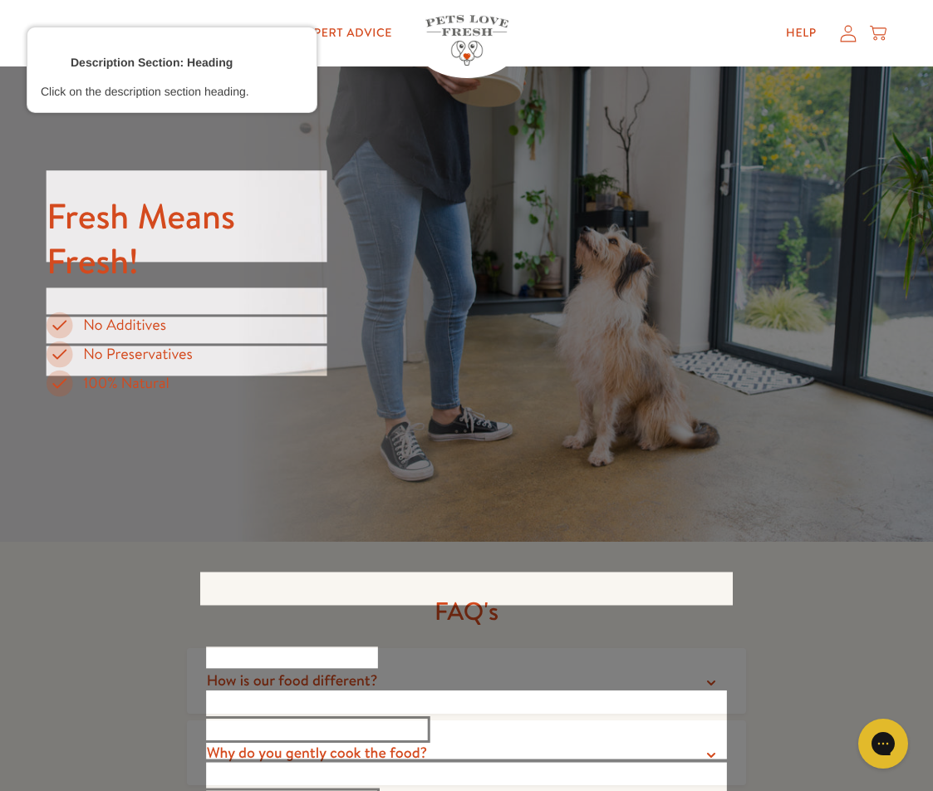
click at [214, 219] on div at bounding box center [186, 217] width 283 height 94
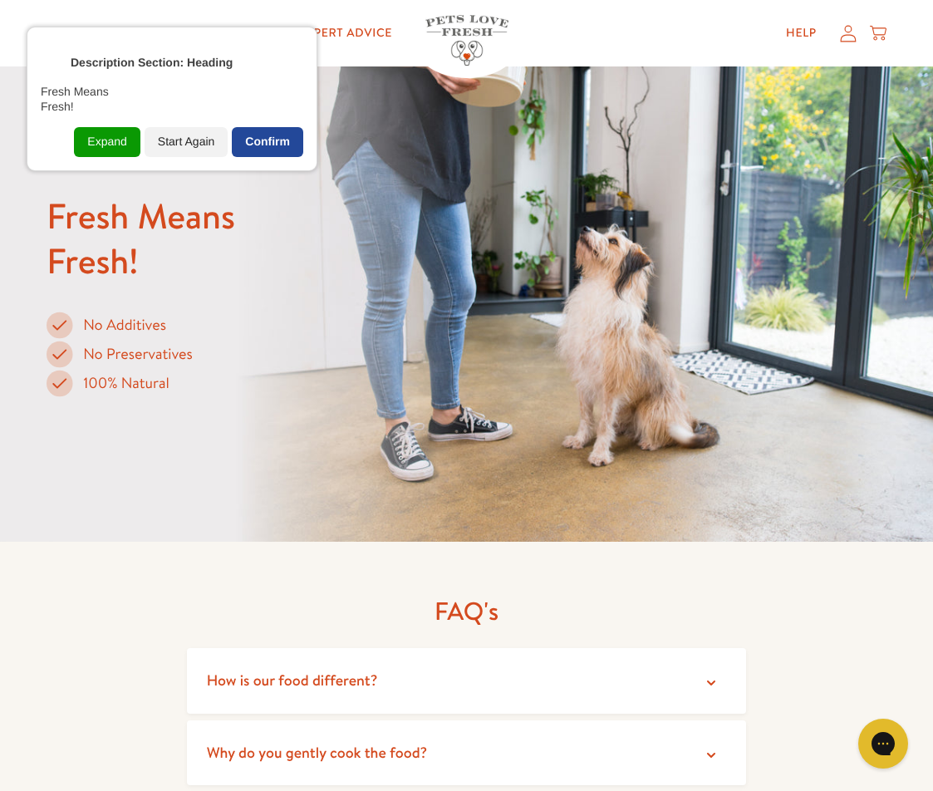
click at [284, 132] on div "Confirm" at bounding box center [267, 142] width 71 height 30
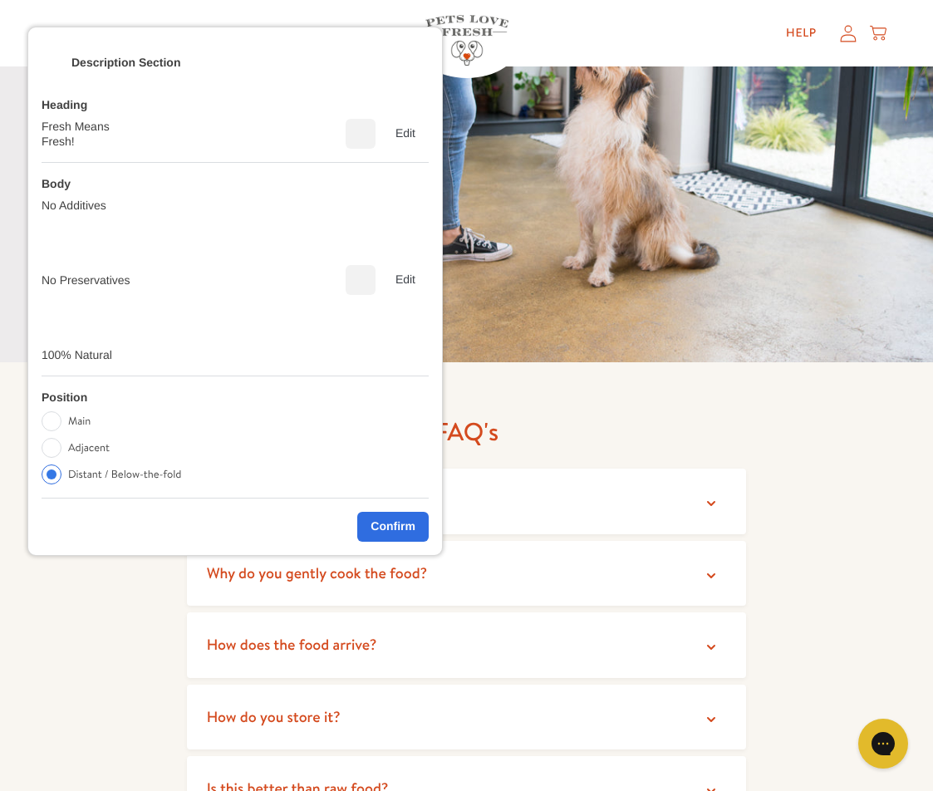
scroll to position [2660, 0]
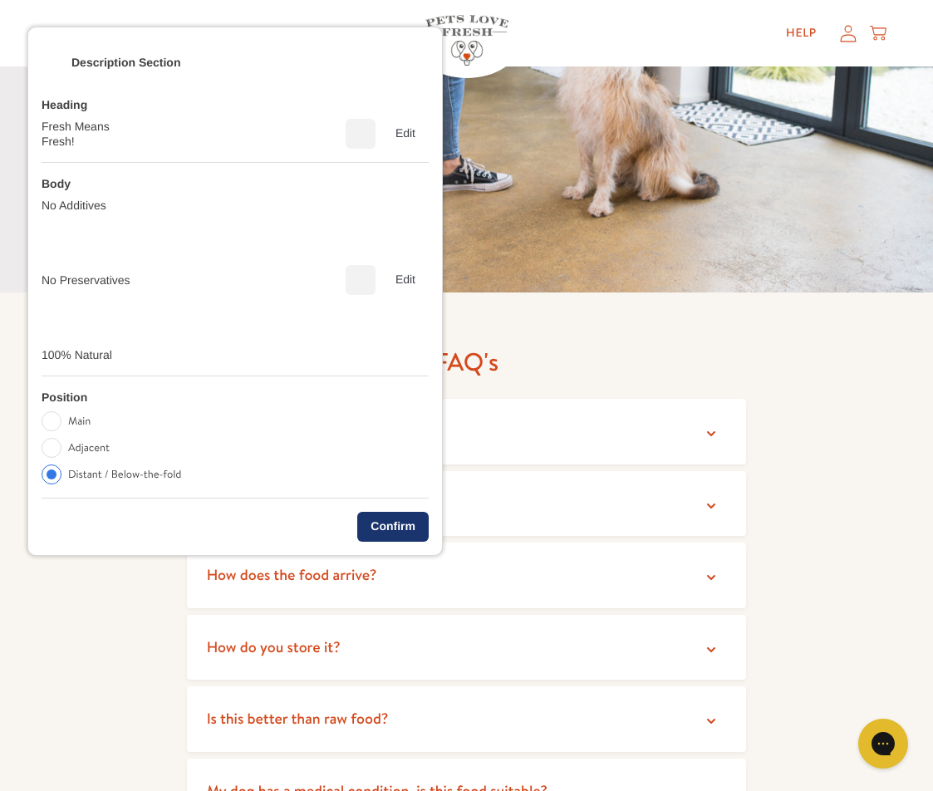
click at [378, 526] on div "Confirm" at bounding box center [392, 527] width 71 height 30
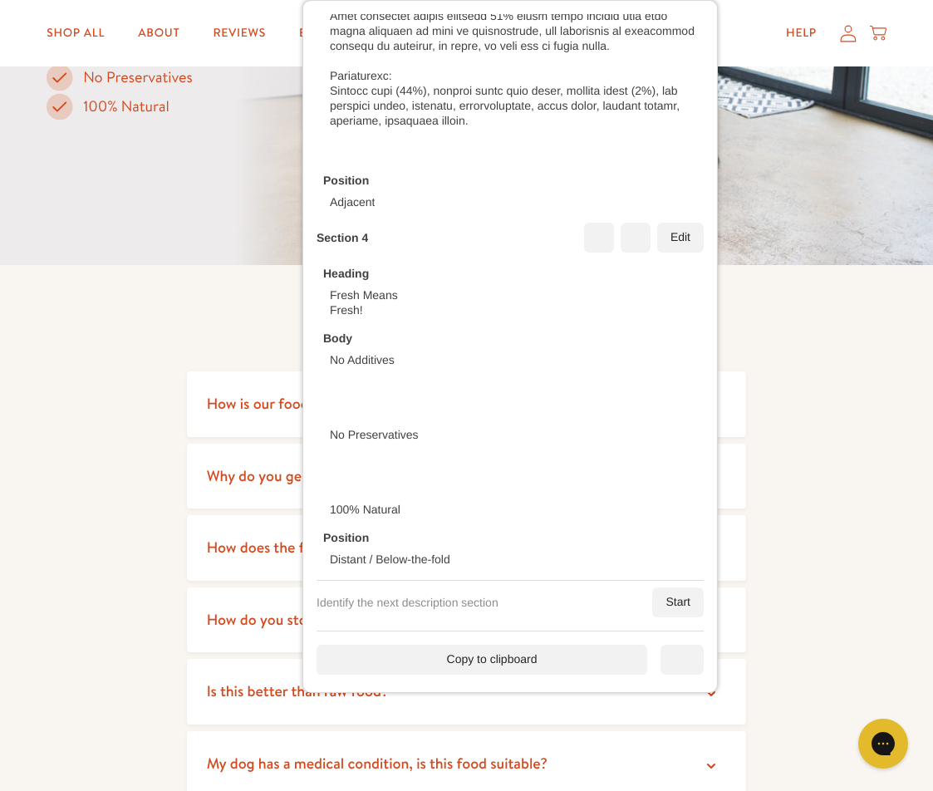
scroll to position [2743, 0]
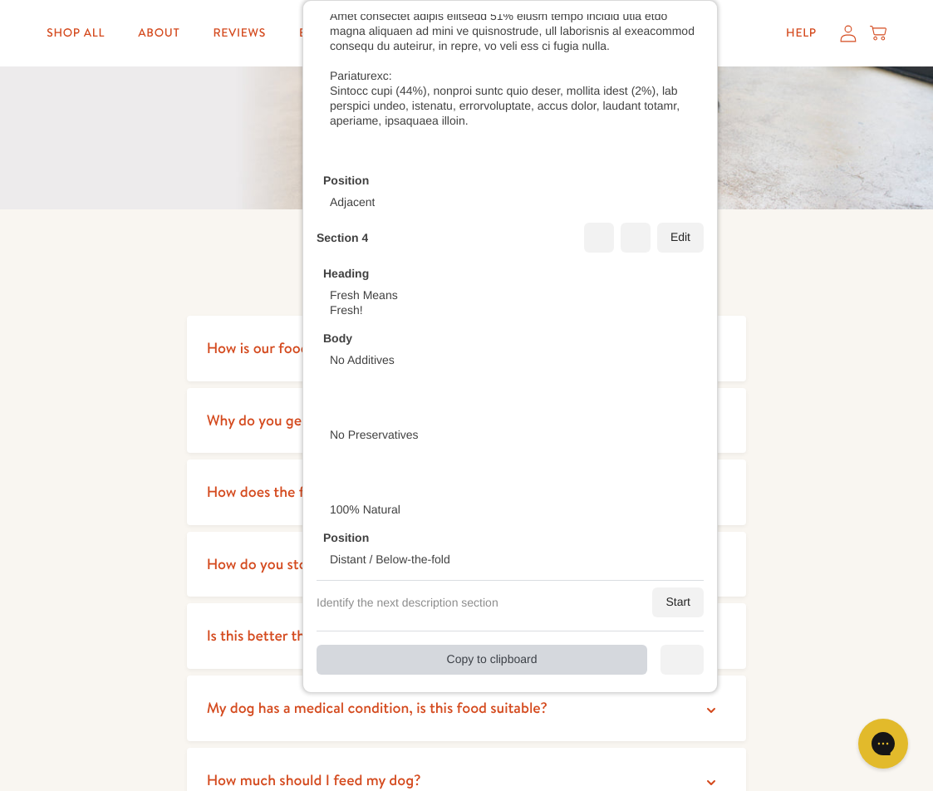
click at [552, 662] on div "Copy to clipboard" at bounding box center [482, 660] width 331 height 30
